Goal: Information Seeking & Learning: Learn about a topic

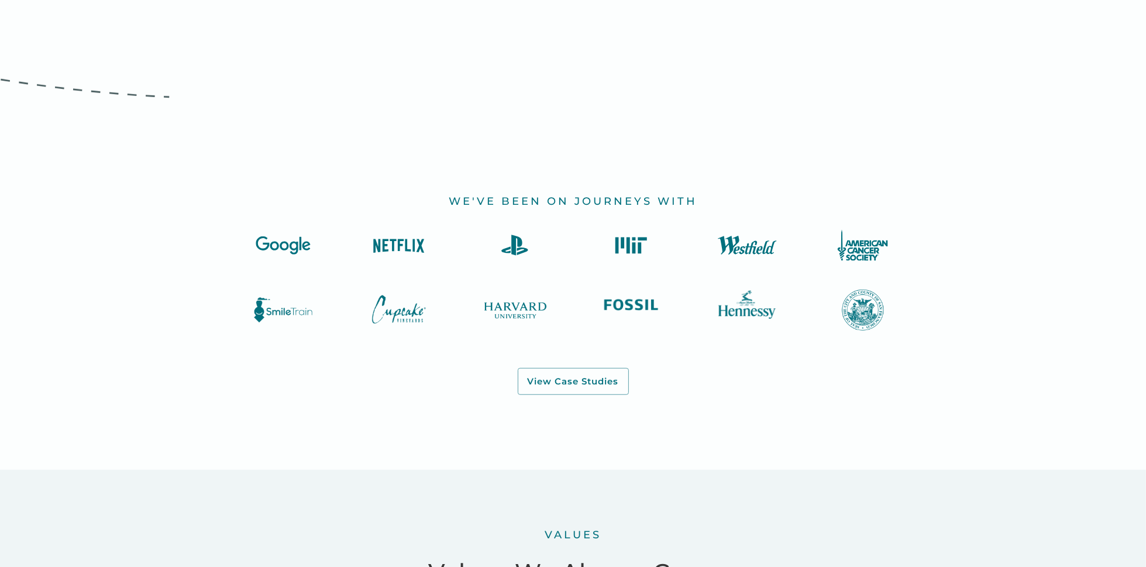
scroll to position [1203, 0]
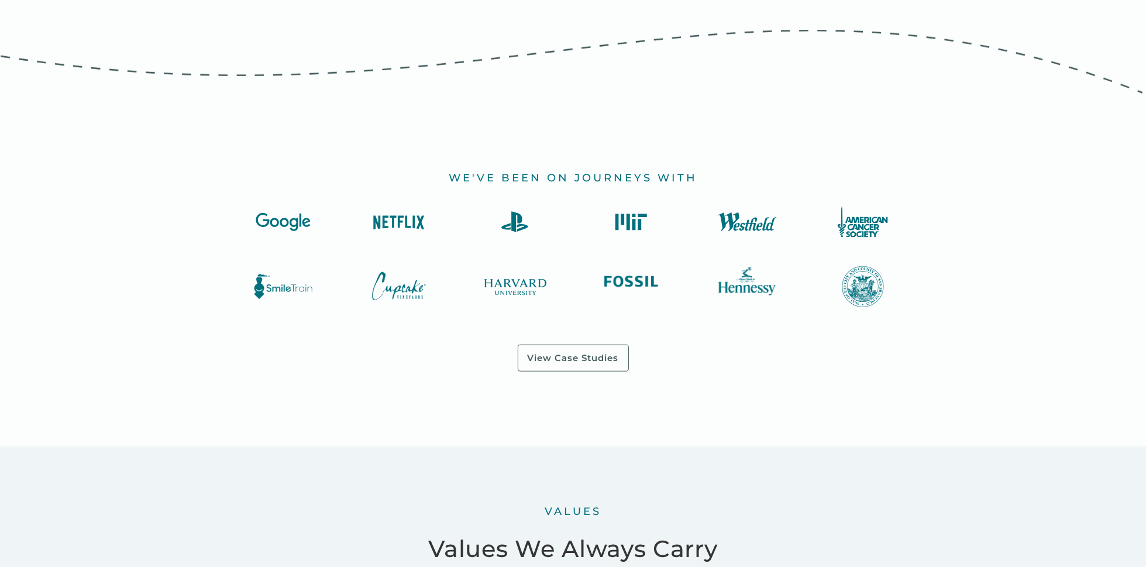
click at [566, 360] on div "View Case Studies" at bounding box center [573, 358] width 91 height 12
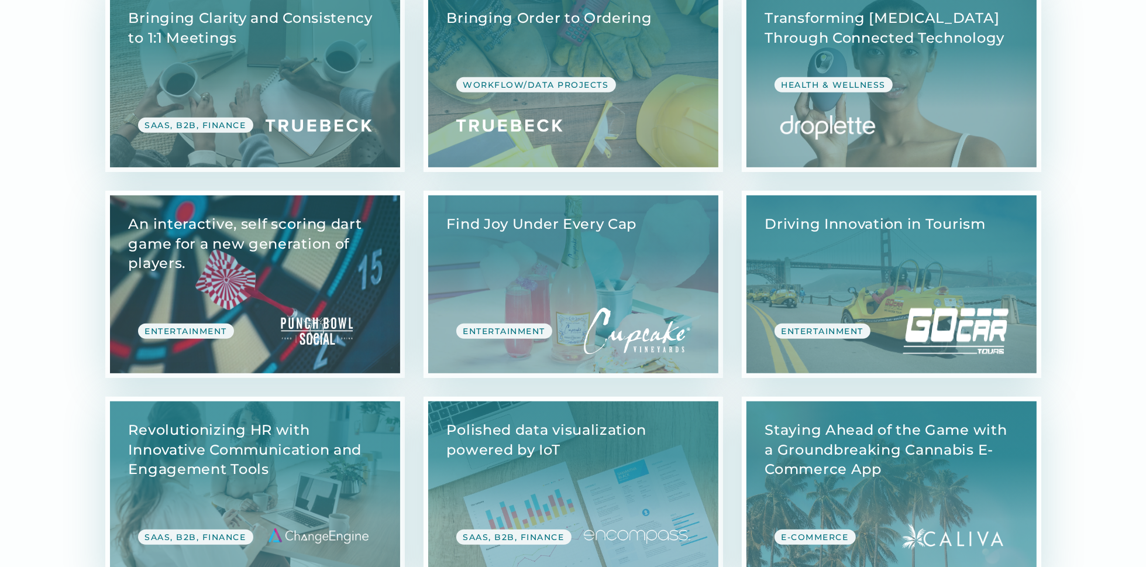
scroll to position [874, 0]
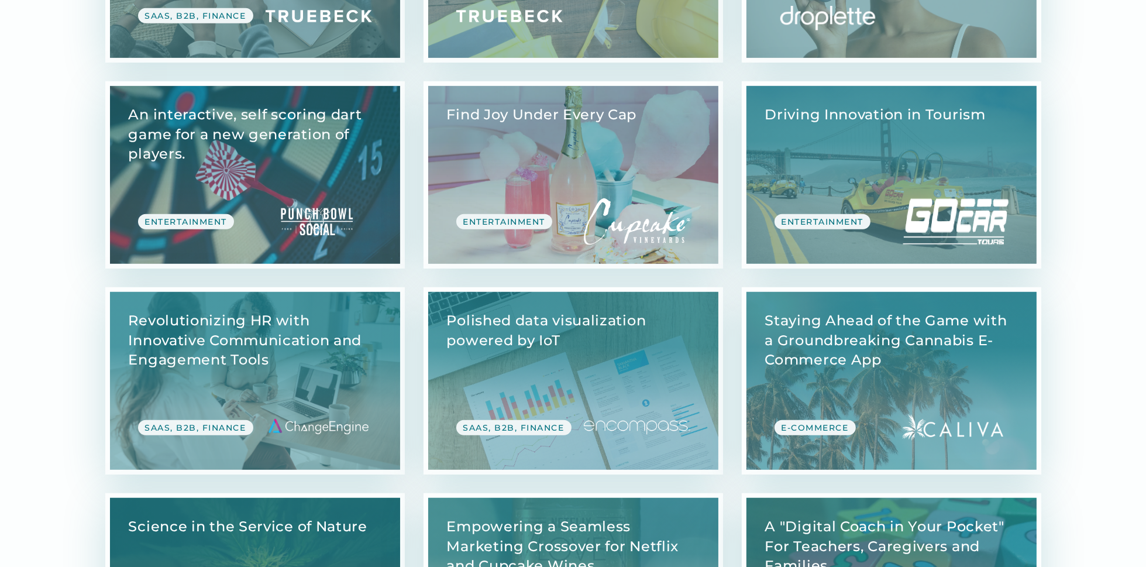
click at [562, 178] on link "View Case Study" at bounding box center [573, 175] width 290 height 178
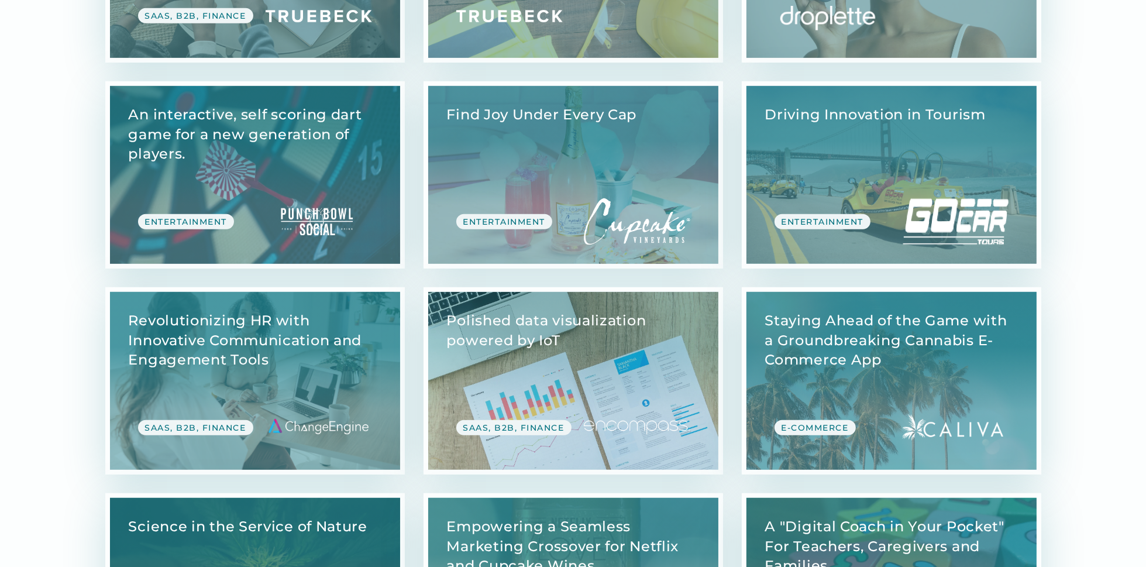
click at [586, 350] on link "View Case Study" at bounding box center [573, 381] width 290 height 178
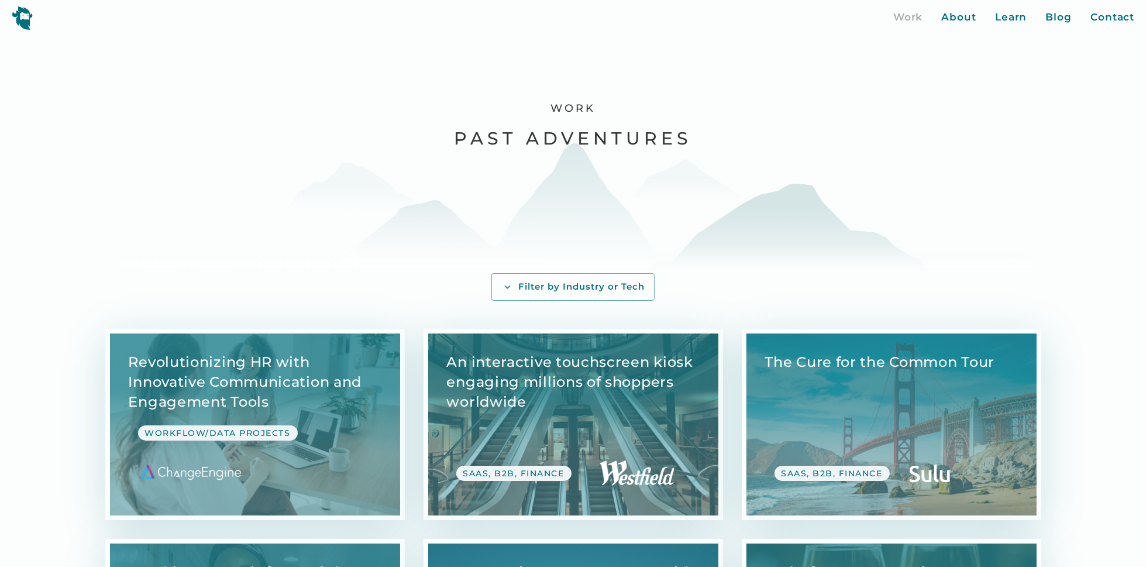
scroll to position [218, 0]
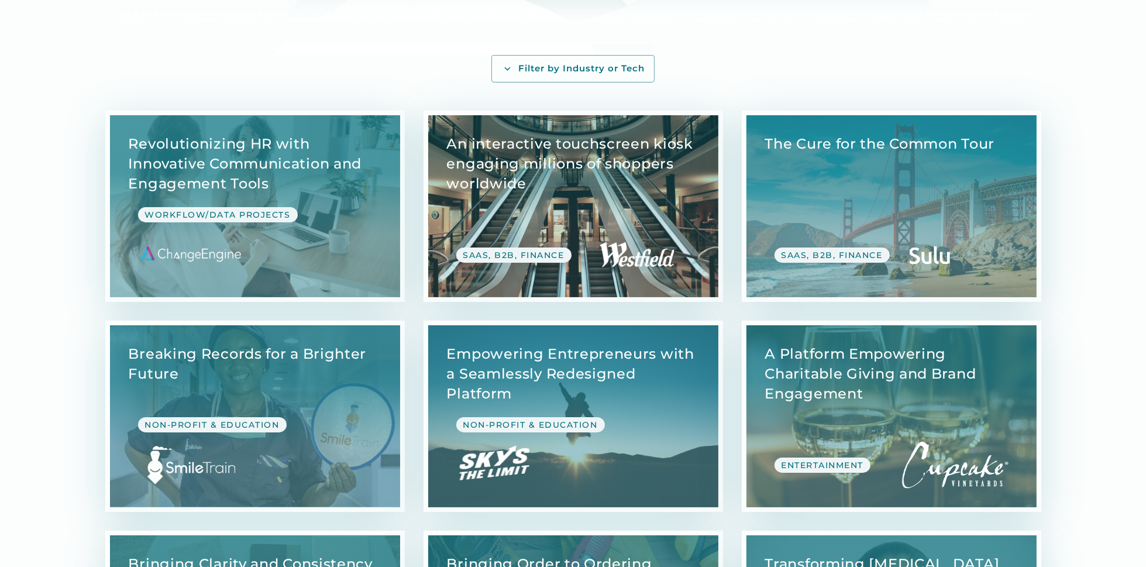
click at [537, 178] on link "View Case Study" at bounding box center [573, 206] width 290 height 182
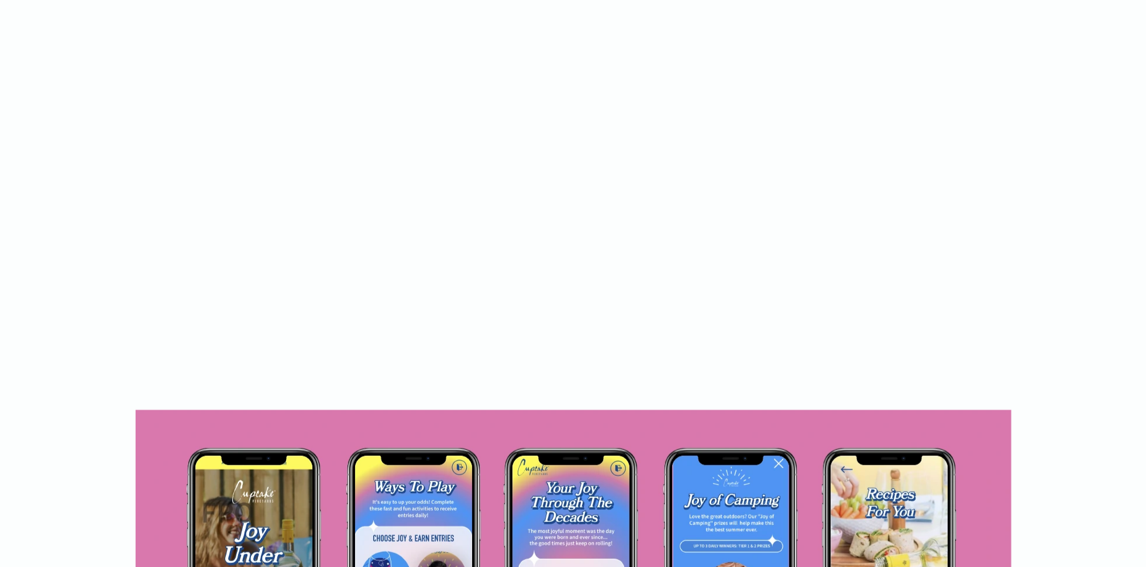
scroll to position [874, 0]
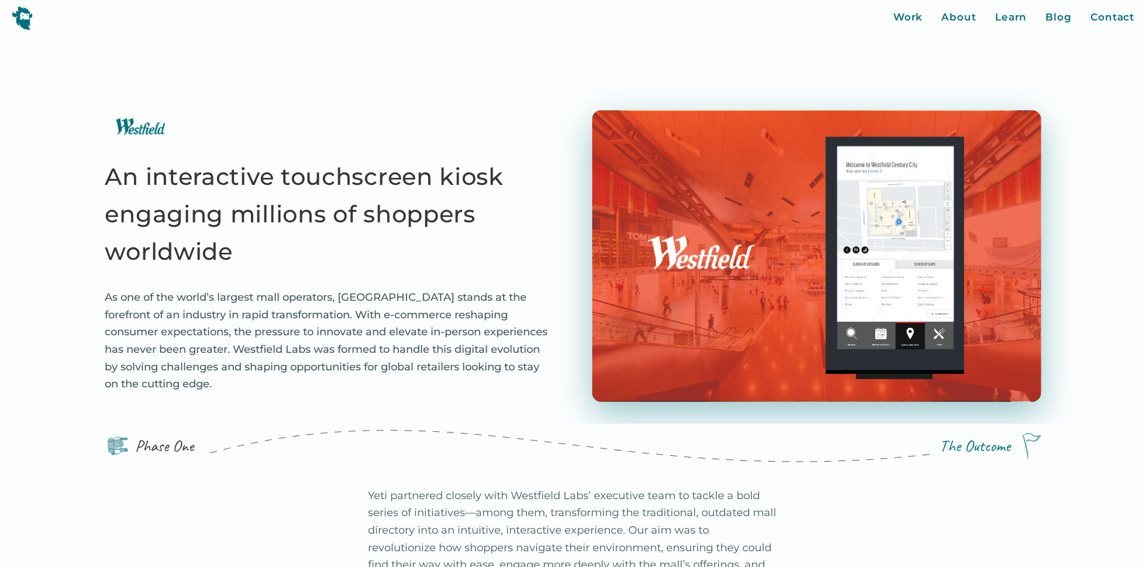
click at [26, 19] on img at bounding box center [22, 18] width 21 height 24
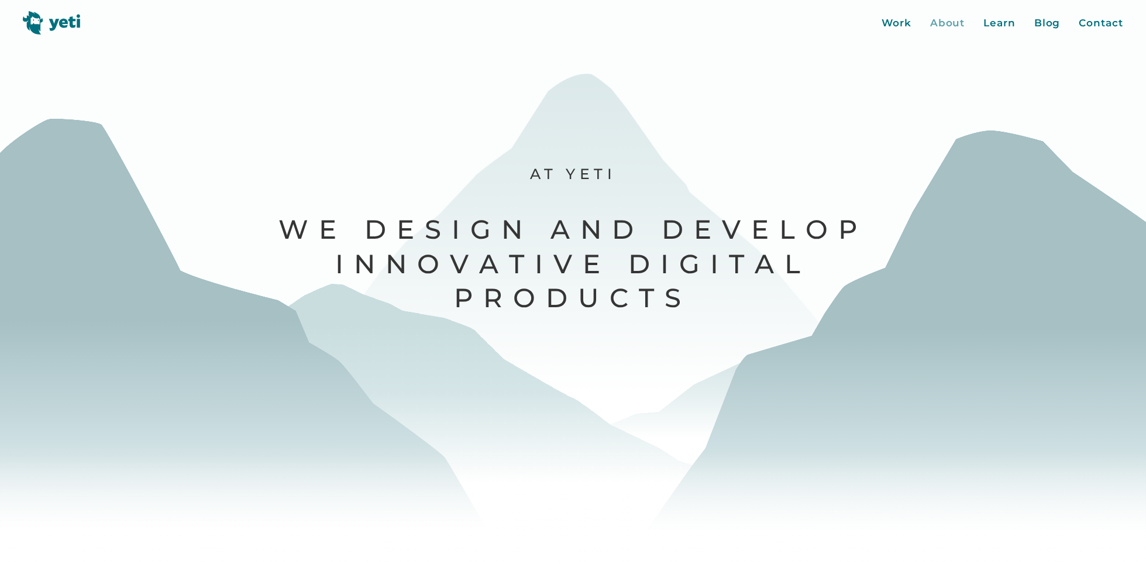
click at [955, 23] on div "About" at bounding box center [947, 23] width 35 height 15
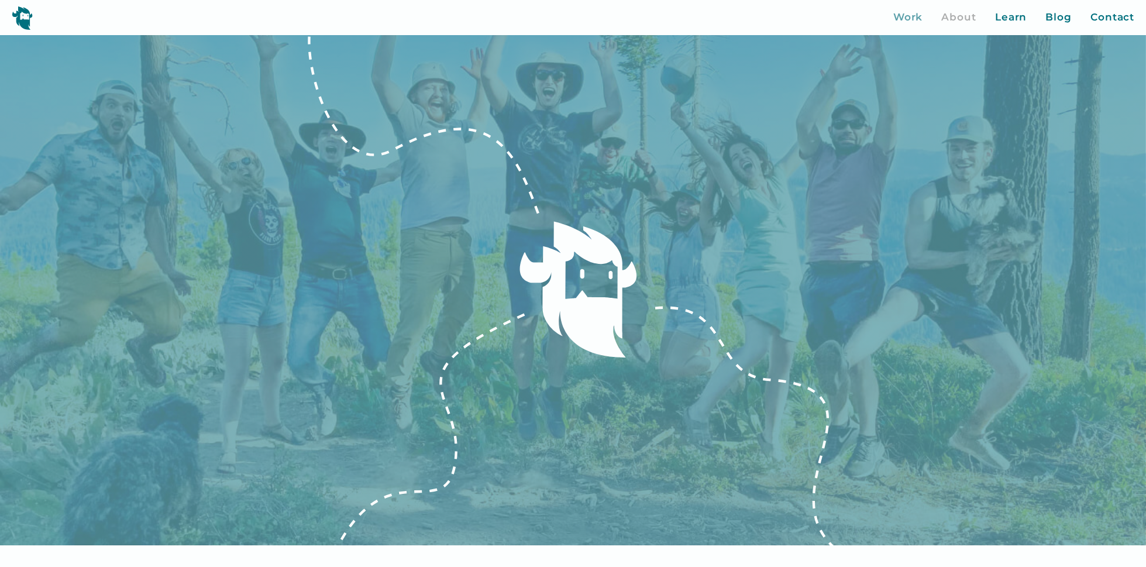
click at [918, 16] on div "Work" at bounding box center [908, 17] width 30 height 15
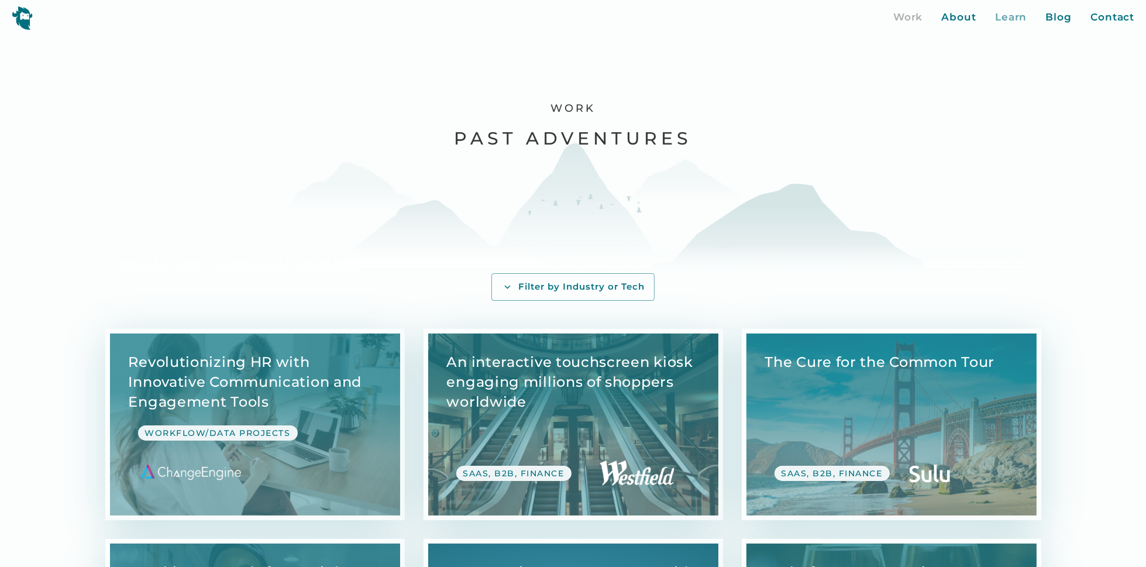
click at [1010, 19] on div "Learn" at bounding box center [1011, 17] width 32 height 15
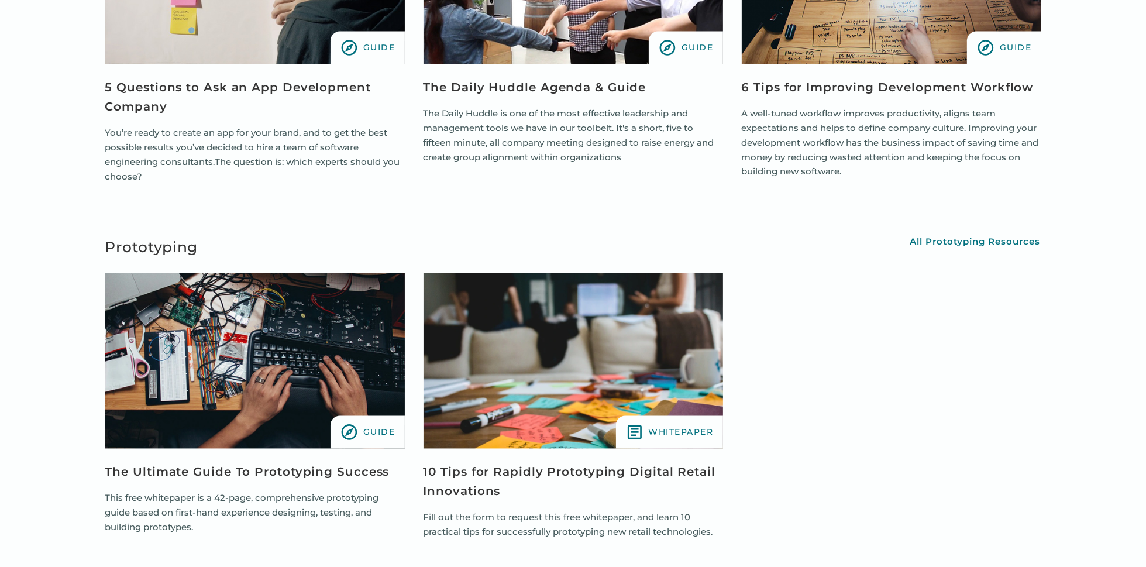
scroll to position [2621, 0]
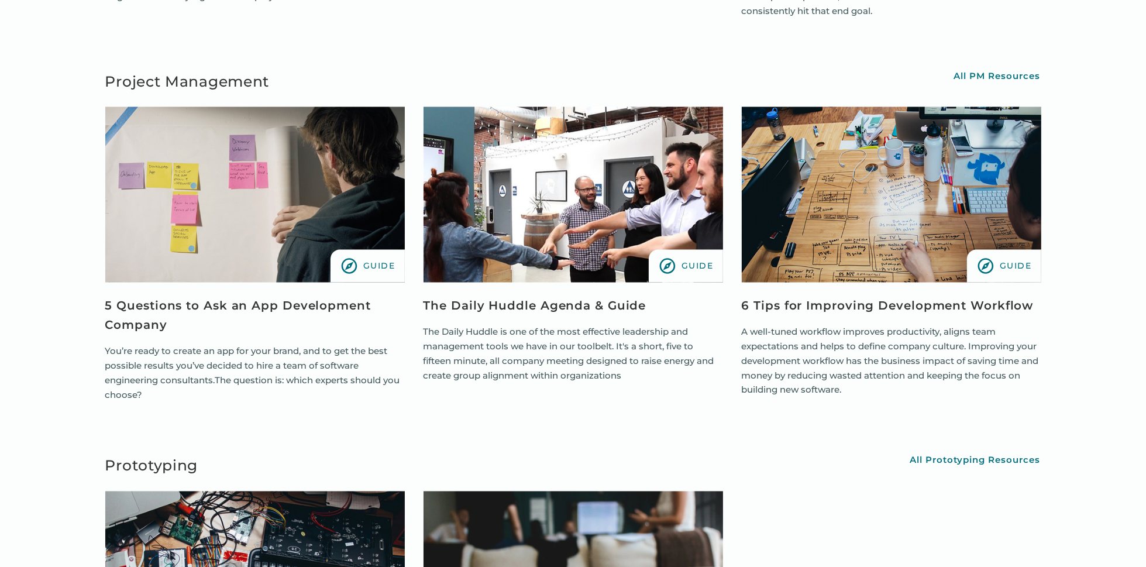
click at [529, 197] on img "view resource" at bounding box center [574, 195] width 300 height 176
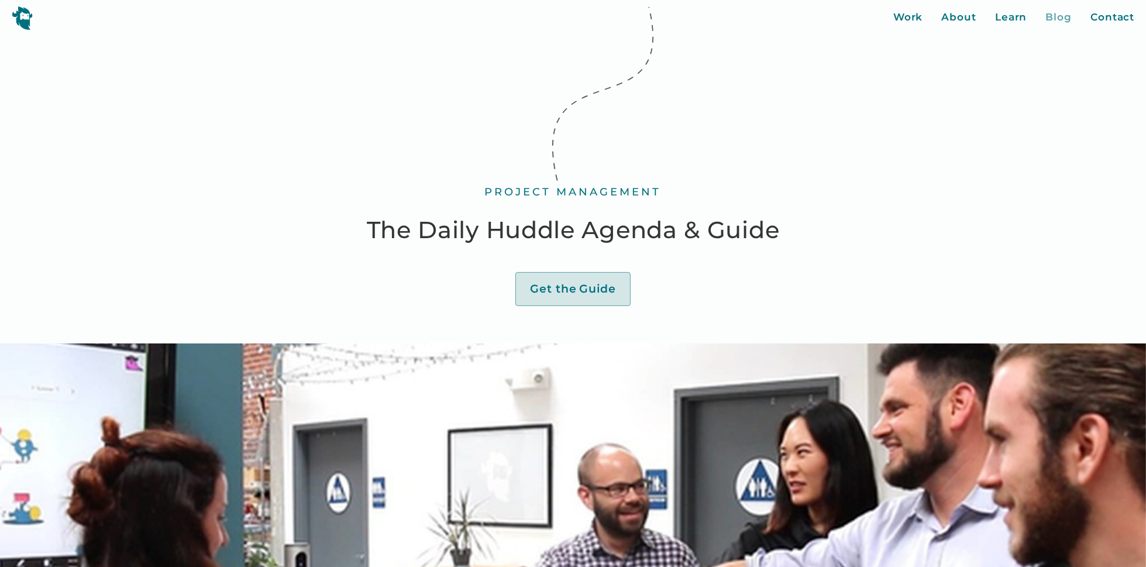
click at [1058, 15] on div "Blog" at bounding box center [1059, 17] width 26 height 15
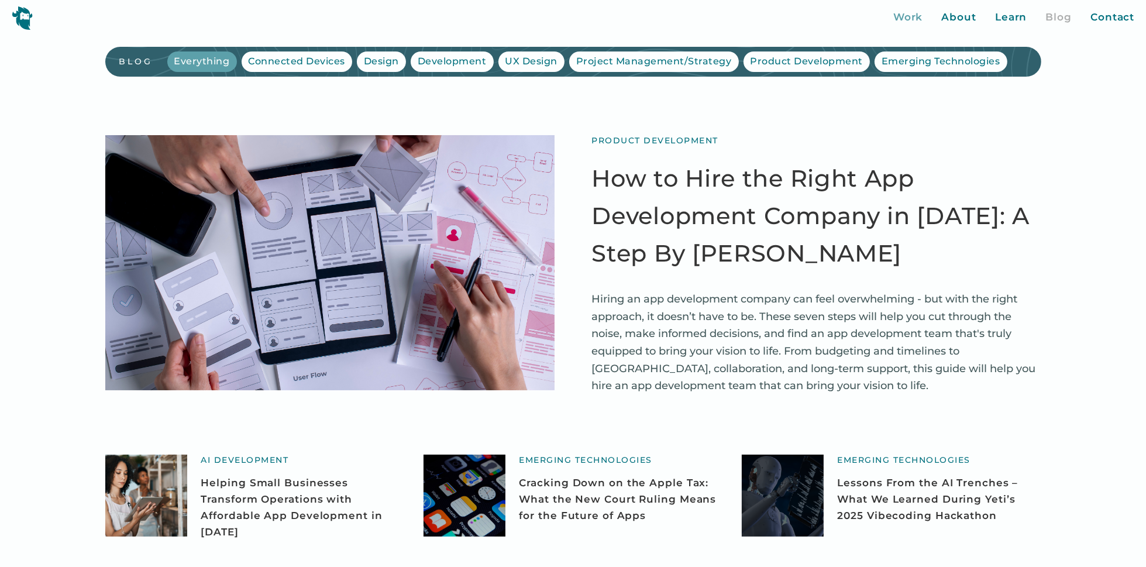
click at [906, 16] on div "Work" at bounding box center [908, 17] width 30 height 15
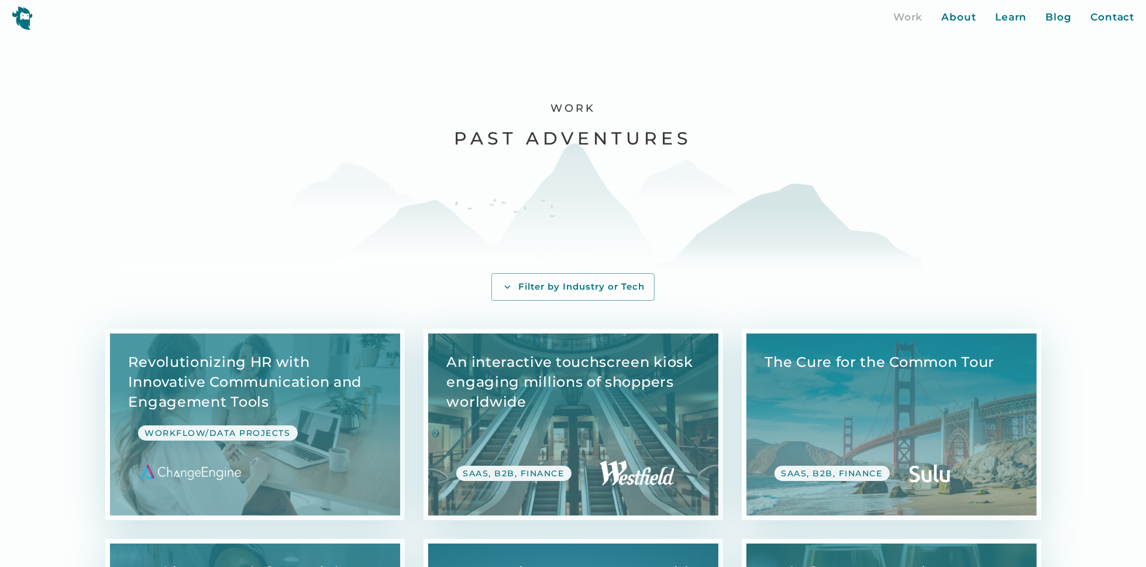
click at [23, 16] on img at bounding box center [22, 18] width 21 height 24
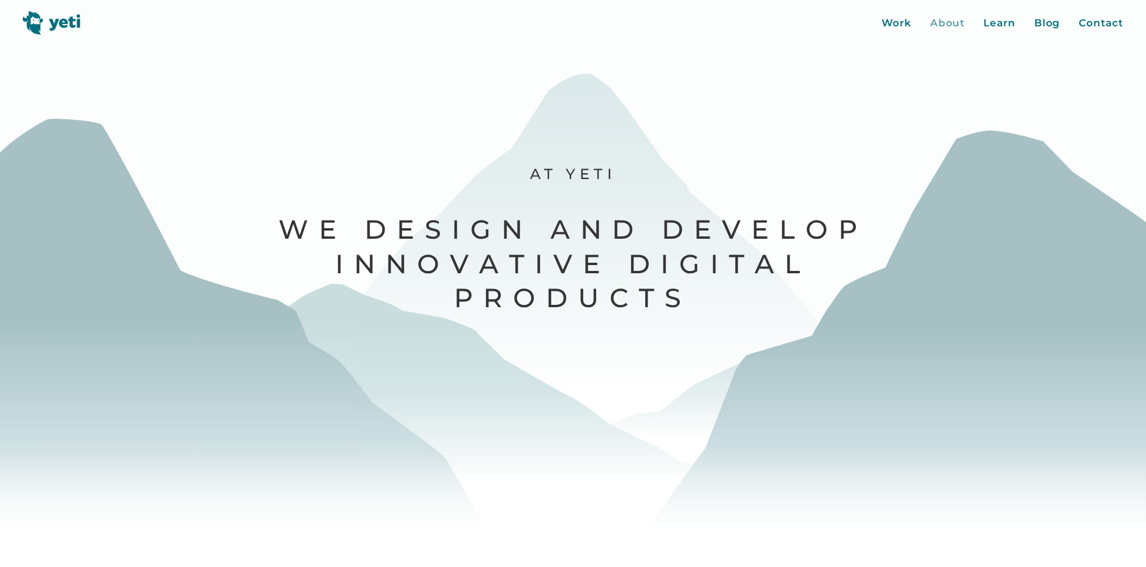
click at [945, 20] on div "About" at bounding box center [947, 23] width 35 height 15
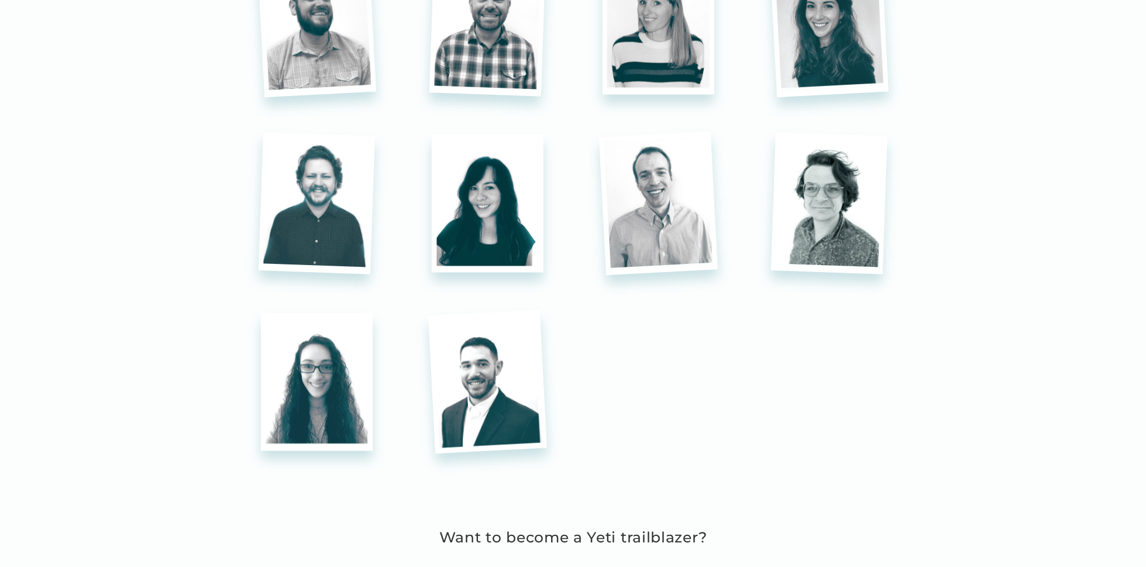
scroll to position [1747, 0]
